Goal: Task Accomplishment & Management: Complete application form

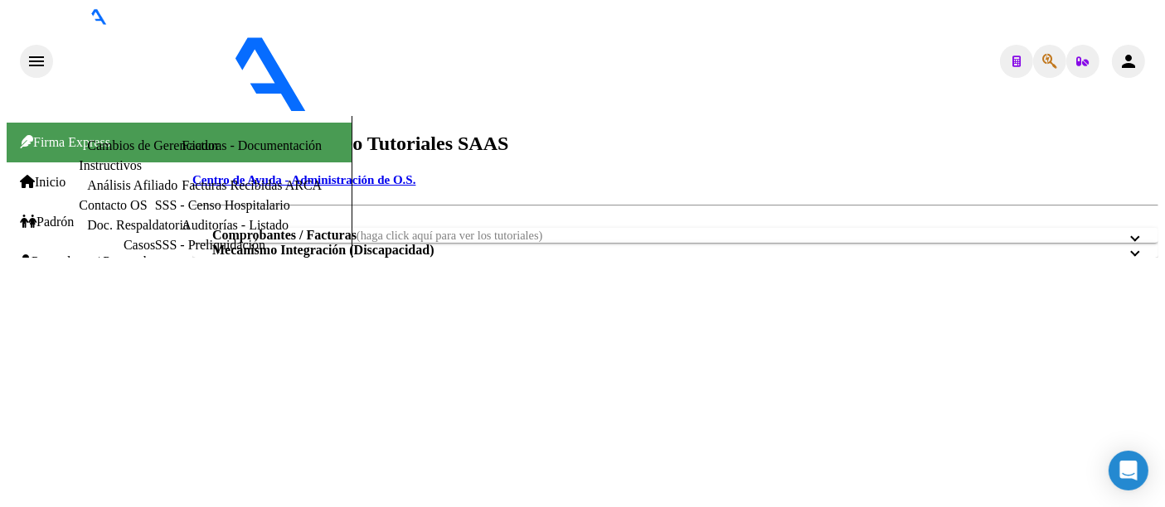
type input "27-32262642-3"
type input "[PERSON_NAME]"
type input "[DATE]"
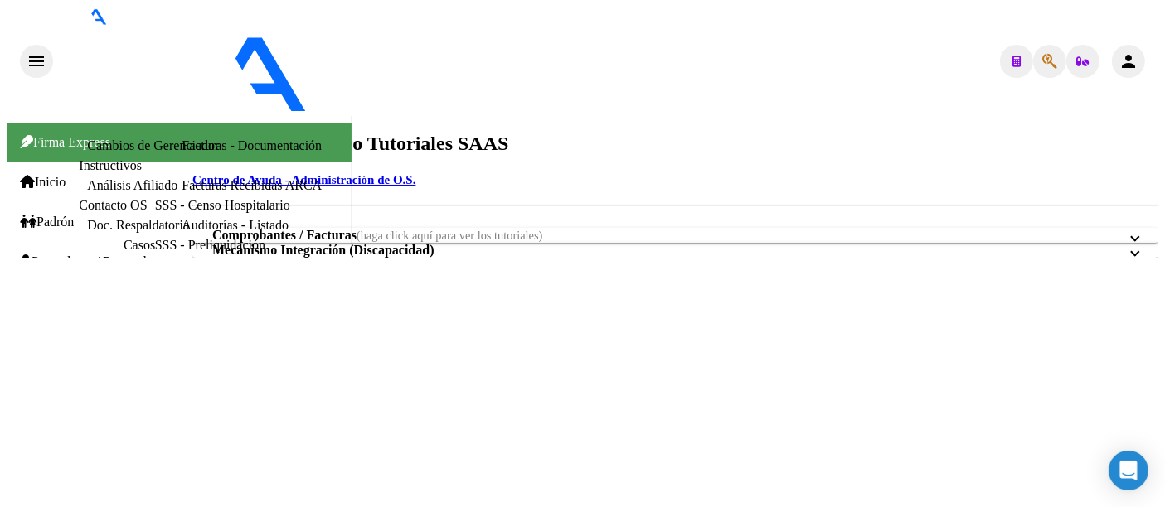
paste textarea "ABLACION POR RADIOFRECUENCIA CON MAPEO TRIDIMENSIONAL 3D"
type textarea "CX programada - BLACION POR RADIOFRECUENCIA CON MAPEO TRIDIMENSIONAL 3D"
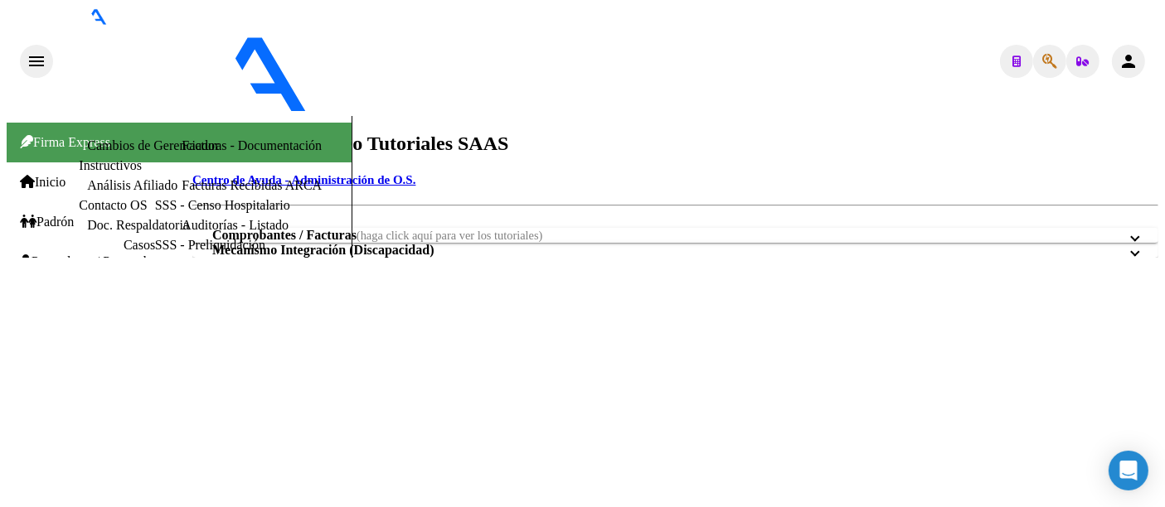
type input "ABLACION POR RADIOFRECUENCIA CON MAPEO TRIDIMENSIONAL 3D"
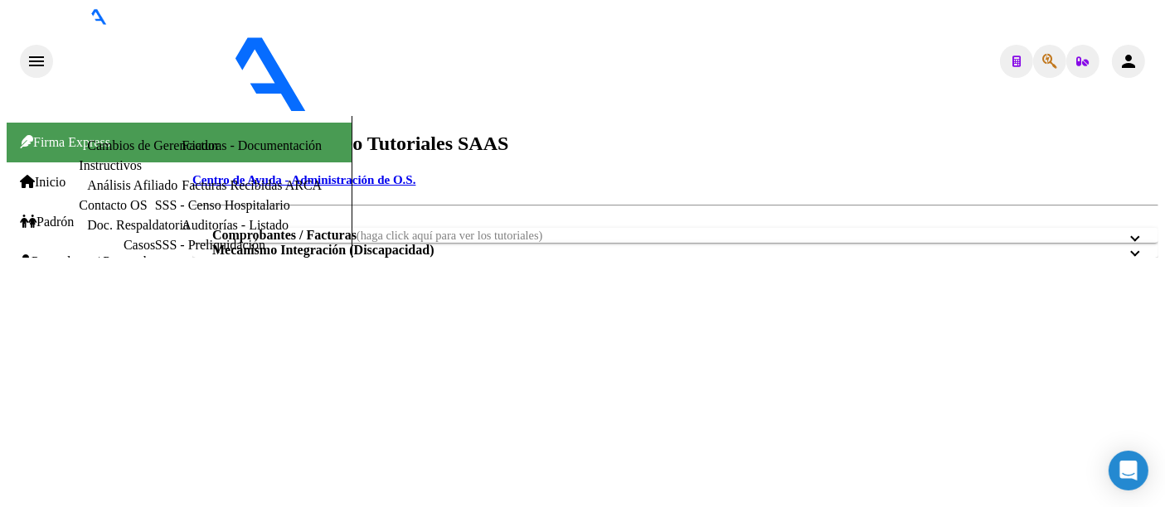
type input "C:\fakepath\[MEDICAL_DATA] sintomática.pdf"
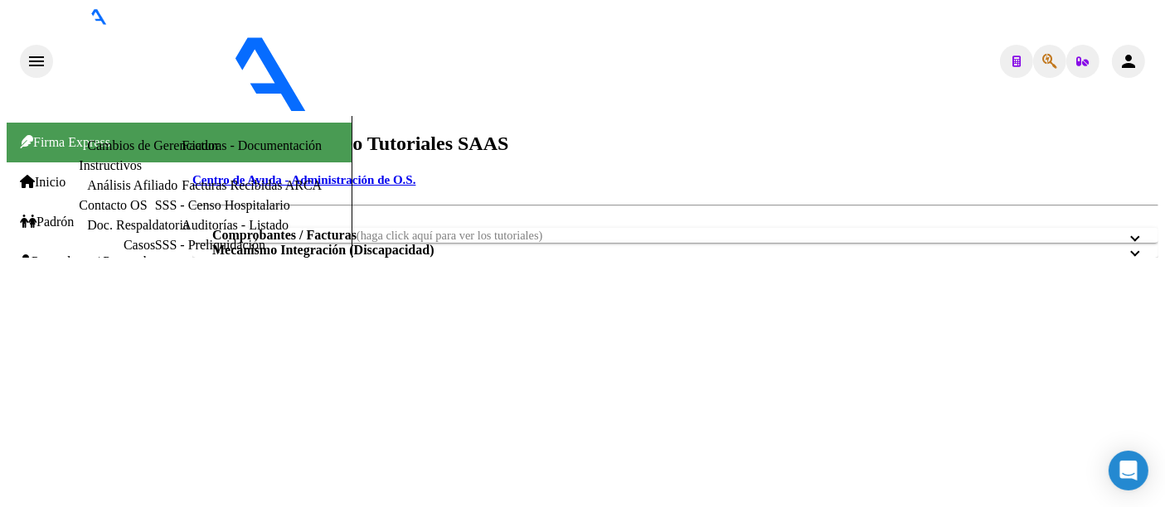
type input "Materiales"
type input "C:\fakepath\[PERSON_NAME] Orden de Materiales..jpeg"
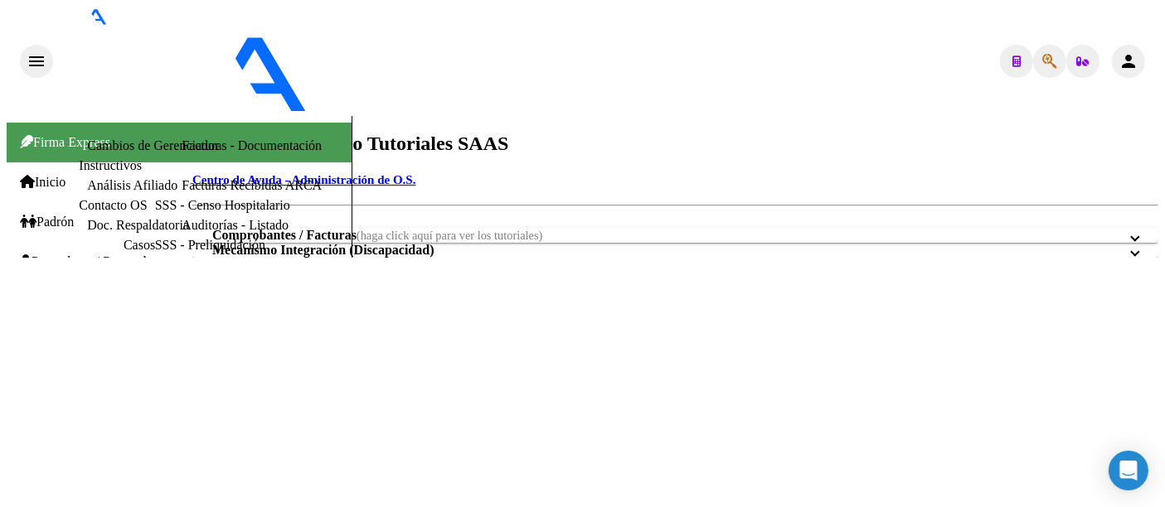
type textarea "En el día de [DATE] se pidieron los presupuestos"
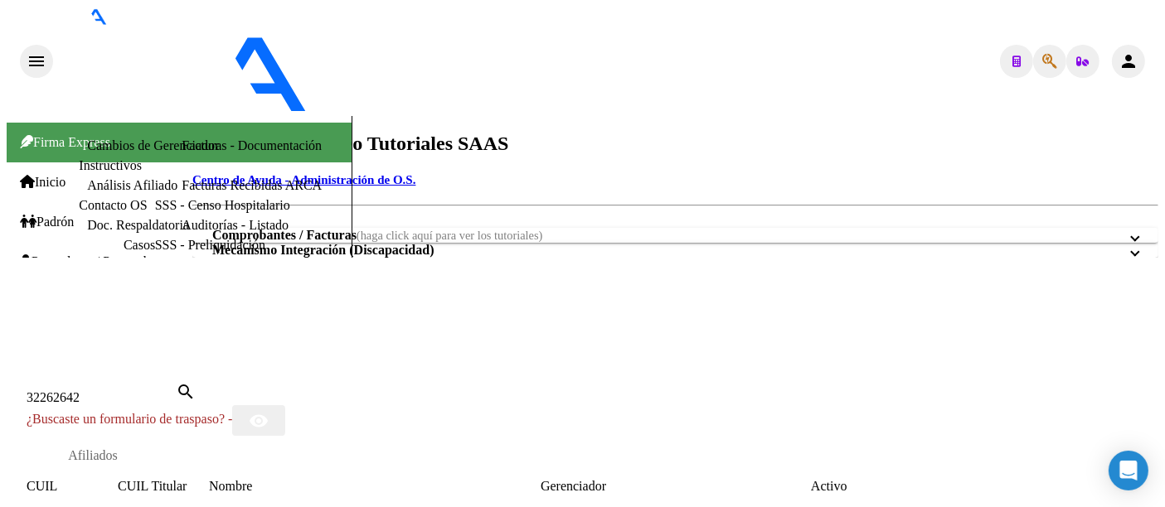
click at [176, 391] on input "32262642" at bounding box center [101, 398] width 149 height 15
type input "3"
paste input "20394491110"
type input "20394491110"
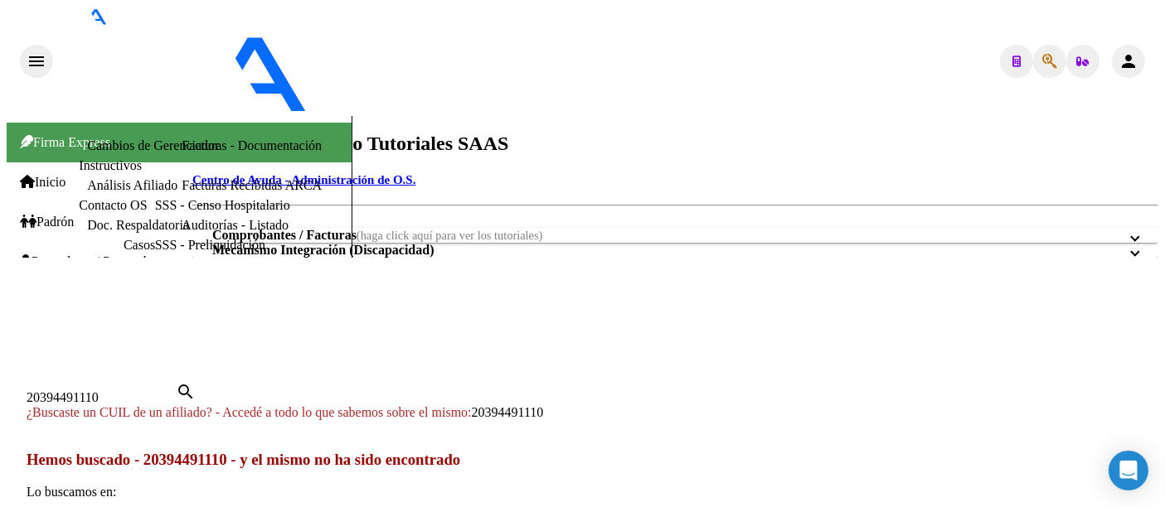
click at [544, 405] on span "20394491110" at bounding box center [508, 412] width 72 height 14
type textarea "20394491110"
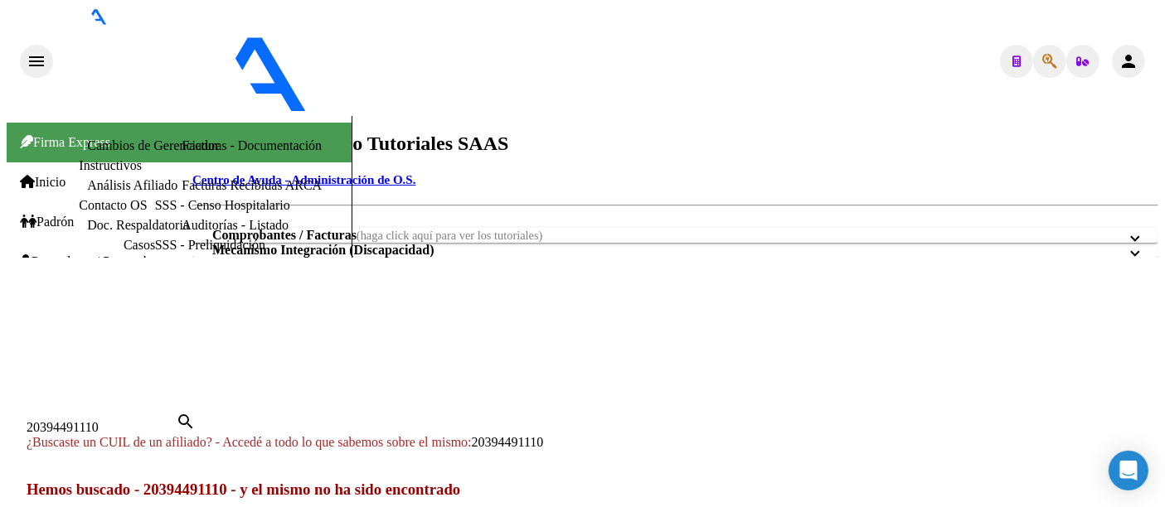
scroll to position [223, 0]
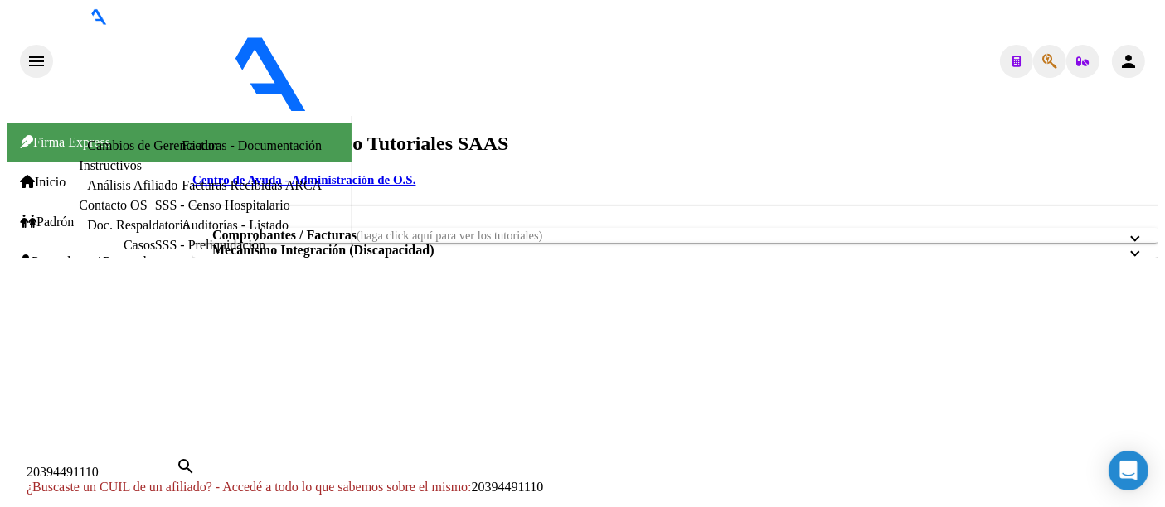
scroll to position [652, 0]
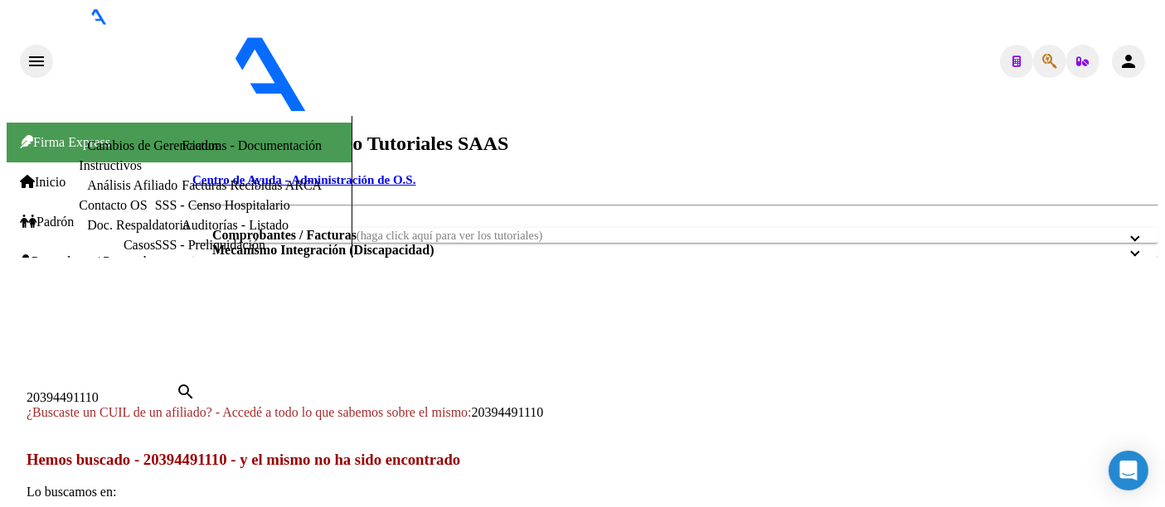
click at [315, 362] on div at bounding box center [583, 362] width 1152 height 0
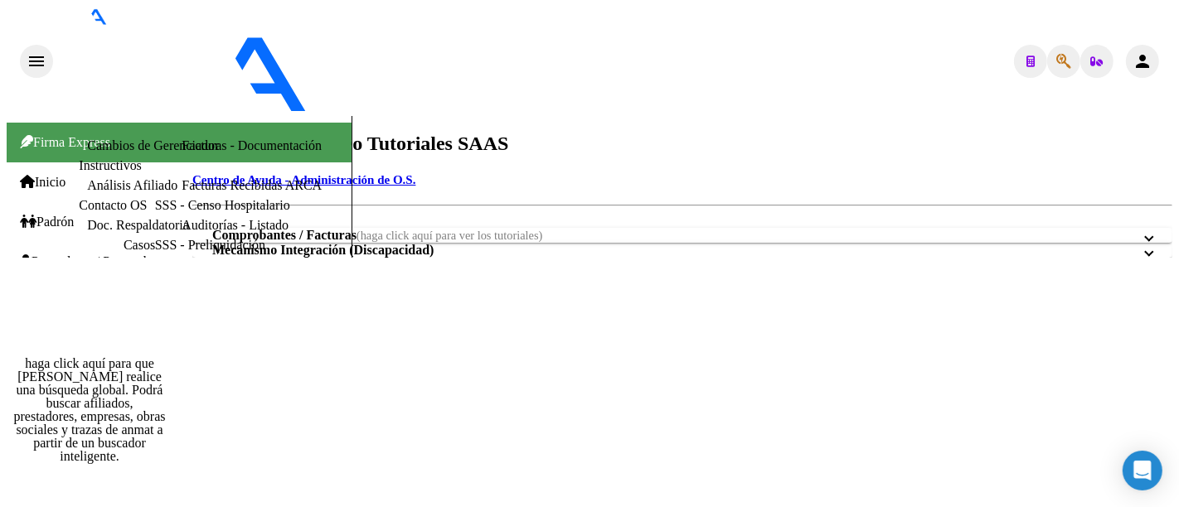
click at [1056, 61] on icon "button" at bounding box center [1063, 61] width 15 height 1
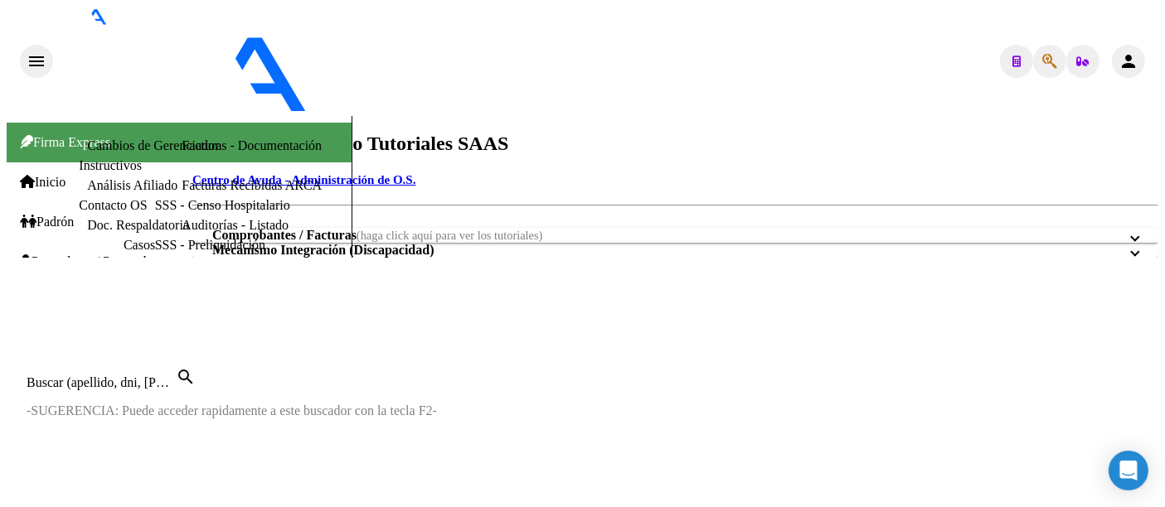
paste input "27-94307116-6"
type input "27943071166"
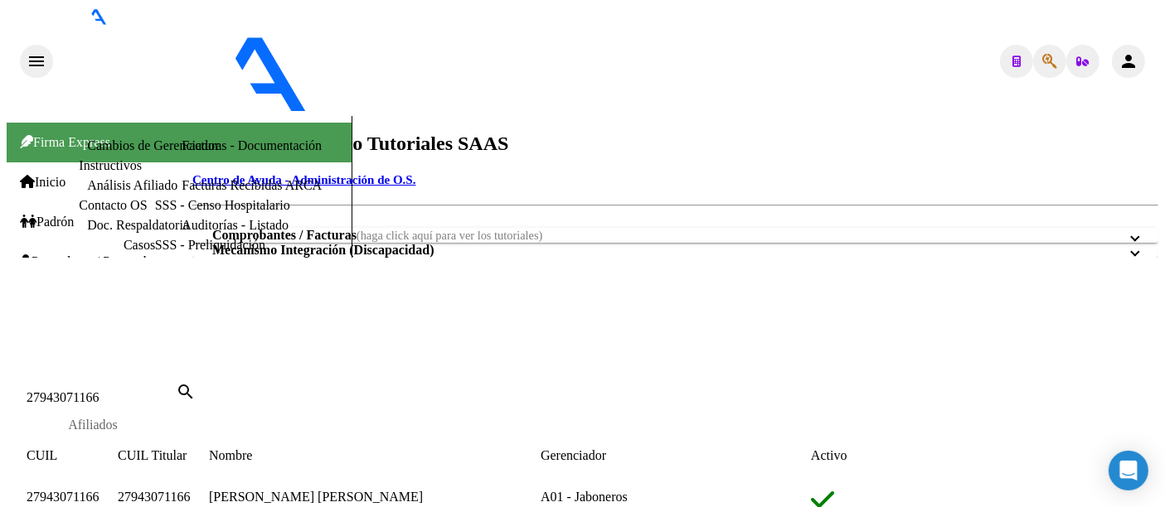
click at [99, 490] on span "27943071166" at bounding box center [63, 497] width 72 height 14
type textarea "27943071166"
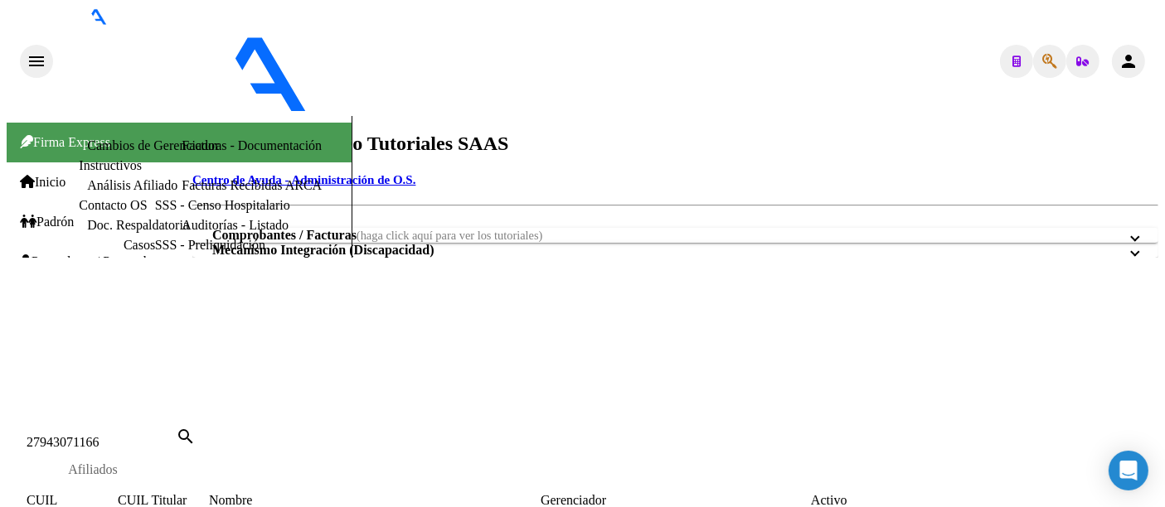
scroll to position [644, 0]
